Goal: Task Accomplishment & Management: Manage account settings

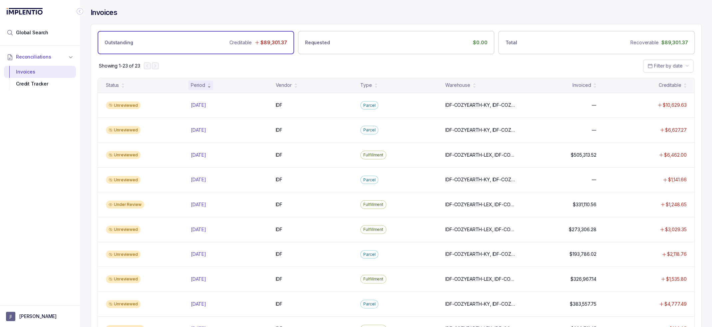
click at [312, 59] on div "Showing 1-23 of 23 Filter by date" at bounding box center [396, 65] width 610 height 23
click at [53, 37] on li "Global Search" at bounding box center [40, 32] width 72 height 15
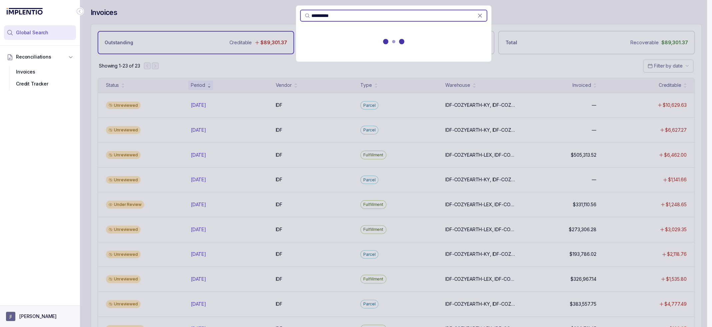
type input "**********"
click at [35, 325] on aside "[PERSON_NAME]" at bounding box center [40, 317] width 80 height 22
click at [31, 314] on p "[PERSON_NAME]" at bounding box center [37, 316] width 37 height 7
click at [28, 302] on p "Logout" at bounding box center [43, 302] width 55 height 7
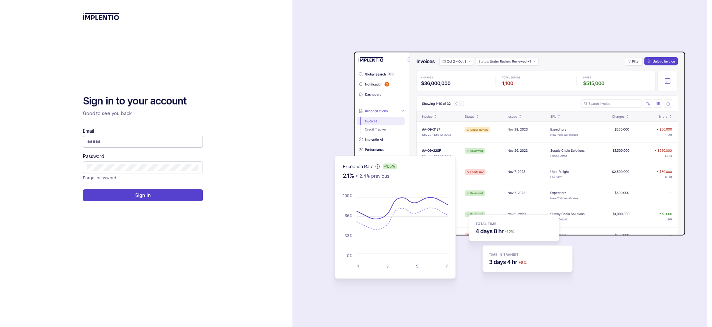
click at [132, 137] on span at bounding box center [143, 142] width 120 height 12
click at [132, 141] on input "Email" at bounding box center [142, 142] width 111 height 7
click at [263, 64] on div "Sign in to your account Good to see you back! Email Password Forgot password Si…" at bounding box center [146, 163] width 292 height 327
click at [145, 138] on span at bounding box center [143, 142] width 120 height 12
click at [144, 139] on input "Email" at bounding box center [142, 142] width 111 height 7
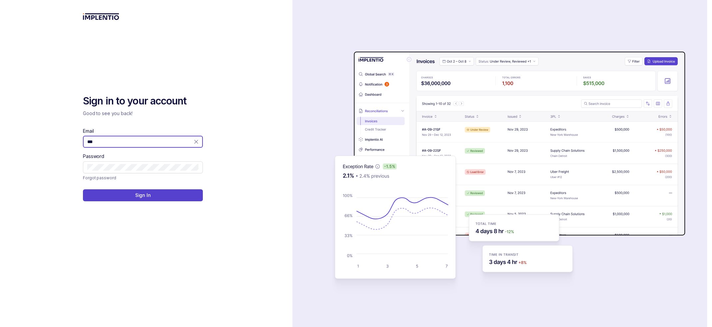
type input "**********"
